Goal: Go to known website: Access a specific website the user already knows

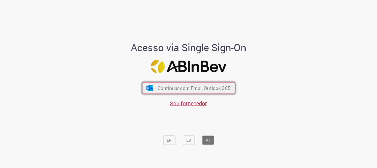
click at [189, 87] on span "Continuar com Email Outlook 365" at bounding box center [193, 88] width 73 height 6
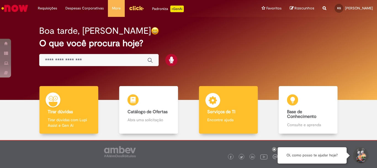
click at [217, 107] on img at bounding box center [213, 101] width 17 height 17
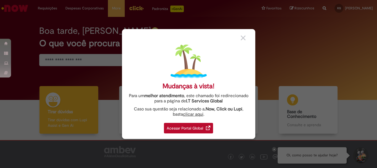
click at [184, 129] on div "Acessar Portal Global" at bounding box center [188, 128] width 49 height 10
